Goal: Task Accomplishment & Management: Use online tool/utility

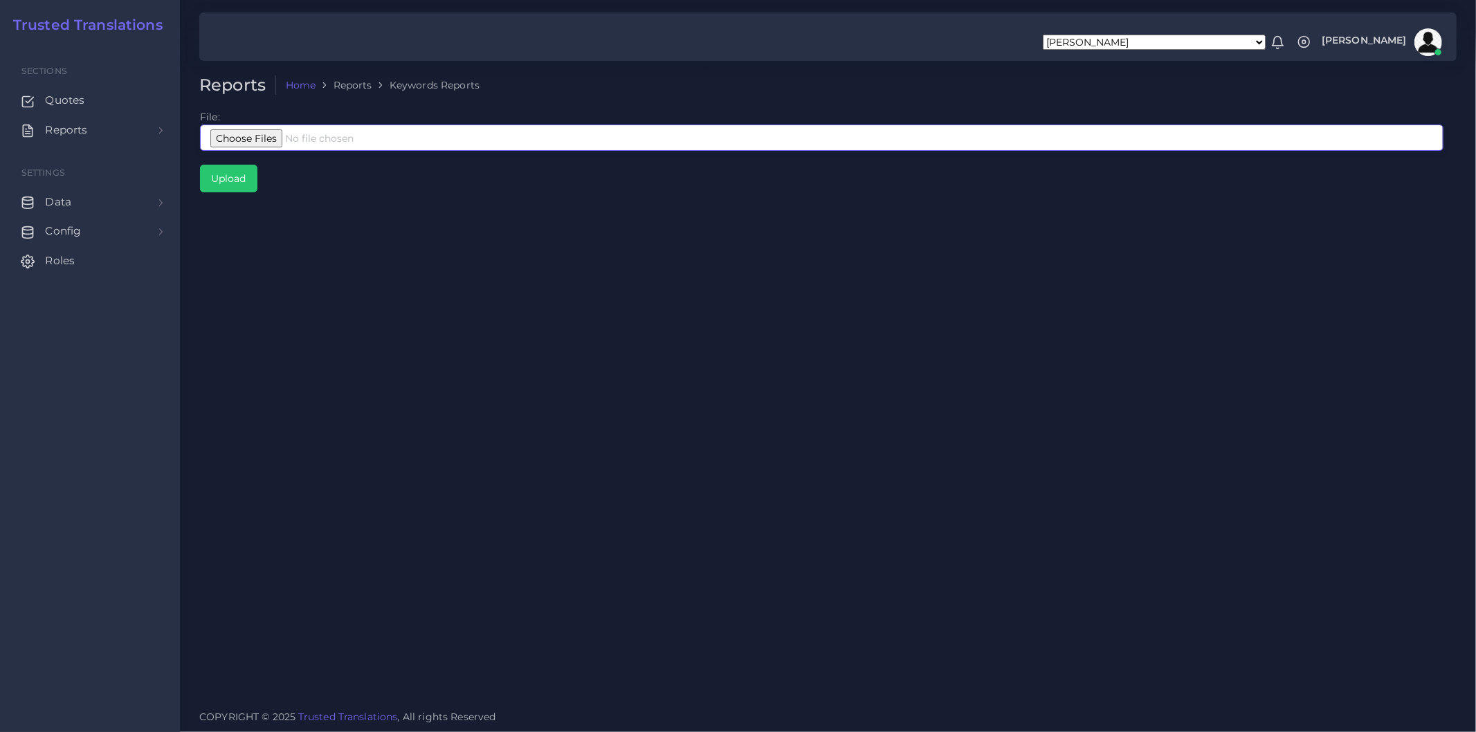
click at [250, 136] on input "file" at bounding box center [821, 138] width 1243 height 26
click at [664, 388] on div "Reports Home Reports Keywords Reports File: Upload" at bounding box center [828, 350] width 1296 height 700
click at [801, 354] on div "Reports Home Reports Keywords Reports File: Upload" at bounding box center [828, 350] width 1296 height 700
click at [250, 138] on input "file" at bounding box center [821, 138] width 1243 height 26
type input "C:\fakepath\Bing Interpreters Corto.xlsx"
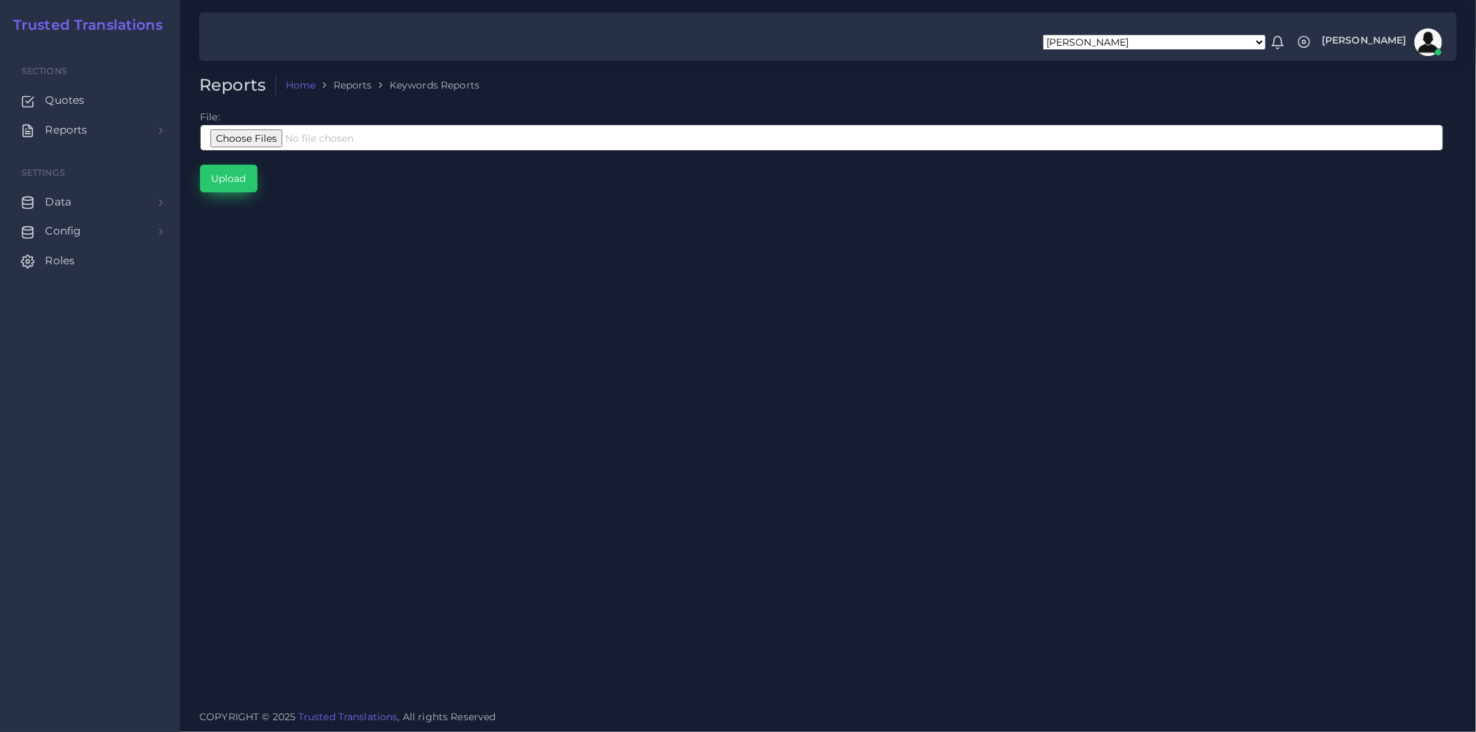
click at [244, 181] on input "Upload" at bounding box center [229, 178] width 56 height 26
